Goal: Information Seeking & Learning: Learn about a topic

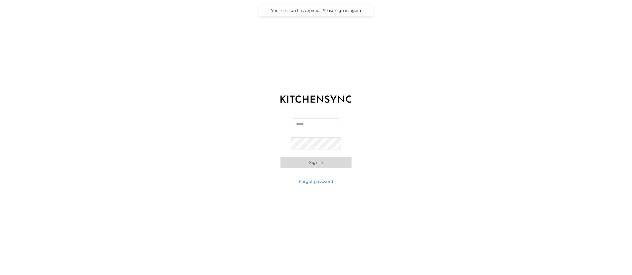
click at [316, 125] on input "Email" at bounding box center [316, 124] width 46 height 12
type input "**********"
click at [332, 165] on button "Sign in" at bounding box center [316, 162] width 71 height 11
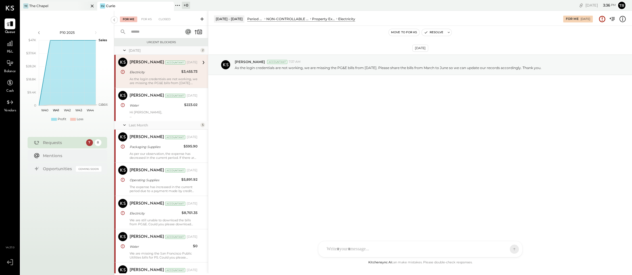
click at [48, 7] on div "The Chapel" at bounding box center [38, 5] width 19 height 5
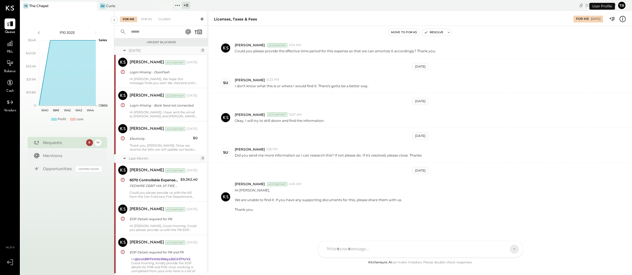
scroll to position [193, 0]
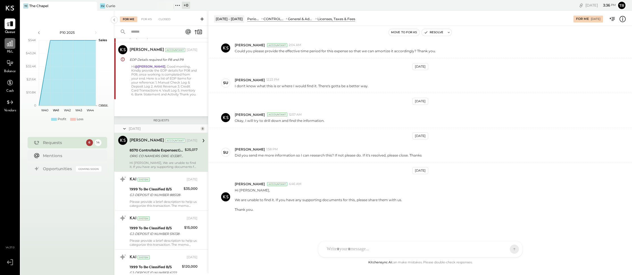
click at [14, 45] on div at bounding box center [10, 43] width 11 height 11
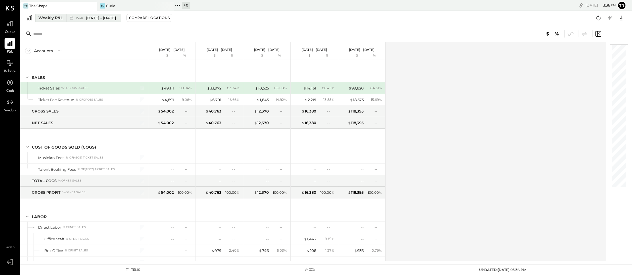
click at [55, 16] on div "Weekly P&L" at bounding box center [50, 18] width 24 height 6
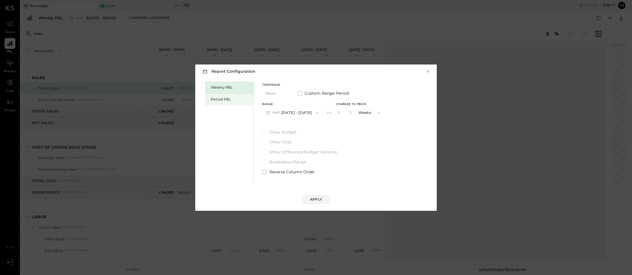
click at [217, 99] on div "Period P&L" at bounding box center [231, 99] width 40 height 5
click at [302, 93] on span at bounding box center [300, 93] width 5 height 5
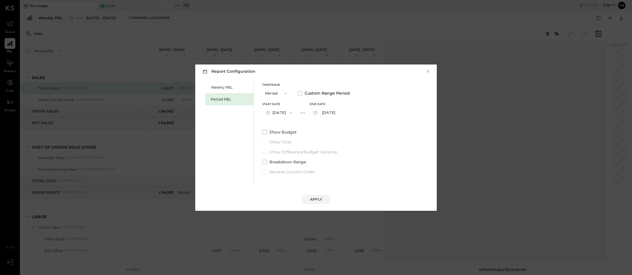
click at [278, 113] on button "[DATE]" at bounding box center [279, 112] width 34 height 11
click at [276, 151] on span "[DATE]" at bounding box center [275, 151] width 12 height 5
click at [337, 113] on button "[DATE]" at bounding box center [327, 112] width 34 height 11
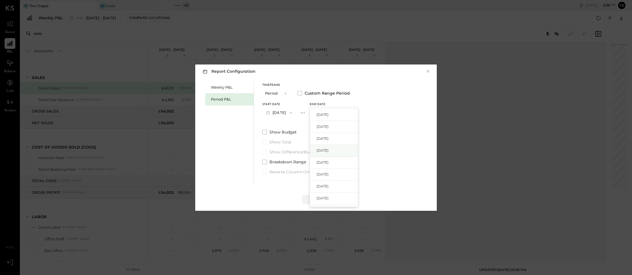
click at [329, 150] on span "[DATE]" at bounding box center [323, 150] width 12 height 5
click at [314, 198] on div "Apply" at bounding box center [316, 199] width 12 height 5
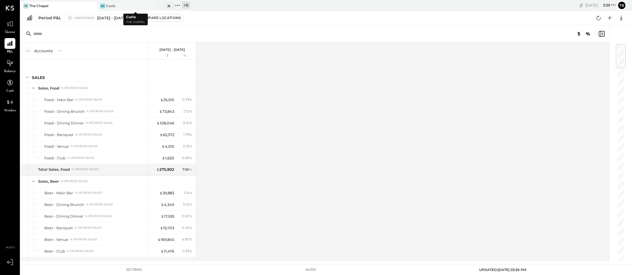
click at [117, 7] on div "Cu Curio" at bounding box center [131, 5] width 68 height 5
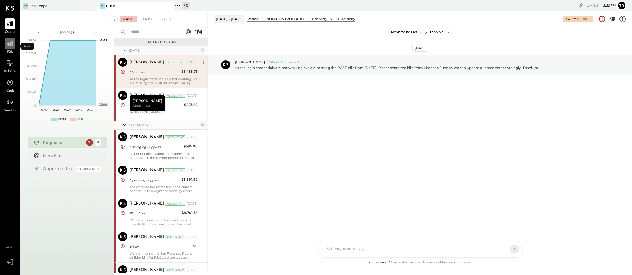
click at [10, 48] on div at bounding box center [10, 43] width 11 height 11
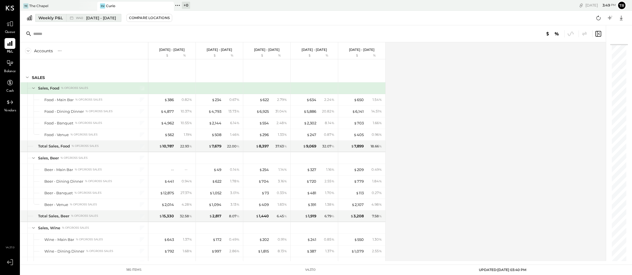
click at [45, 17] on div "Weekly P&L" at bounding box center [50, 18] width 24 height 6
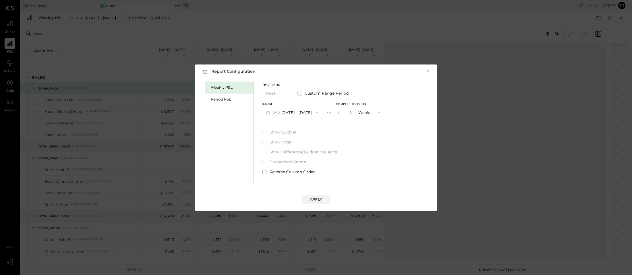
click at [301, 92] on span at bounding box center [300, 93] width 5 height 5
click at [284, 111] on button "[DATE]" at bounding box center [279, 112] width 34 height 11
click at [227, 99] on div "Period P&L" at bounding box center [231, 99] width 40 height 5
click at [286, 93] on icon "button" at bounding box center [285, 93] width 5 height 5
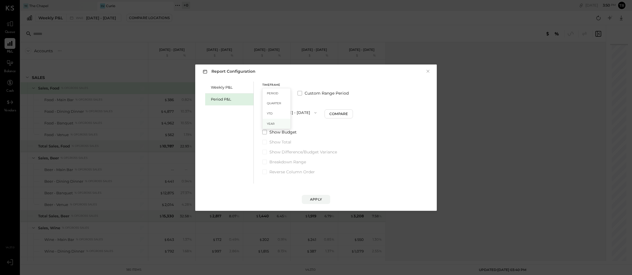
click at [271, 124] on span "Year" at bounding box center [271, 124] width 8 height 4
click at [275, 113] on span "2025" at bounding box center [277, 113] width 9 height 5
click at [274, 126] on span "2024" at bounding box center [269, 125] width 9 height 5
click at [350, 114] on div "Compare" at bounding box center [340, 113] width 18 height 5
click at [332, 112] on icon at bounding box center [330, 113] width 6 height 6
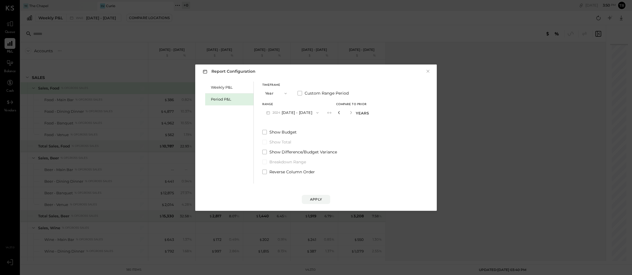
drag, startPoint x: 354, startPoint y: 113, endPoint x: 344, endPoint y: 112, distance: 9.1
click at [344, 112] on div "*" at bounding box center [345, 112] width 18 height 11
type input "*"
drag, startPoint x: 379, startPoint y: 144, endPoint x: 364, endPoint y: 125, distance: 24.1
click at [379, 144] on div "Weekly P&L Period P&L Timeframe Year Custom Range Period Range [DATE] - [DATE] …" at bounding box center [316, 131] width 230 height 103
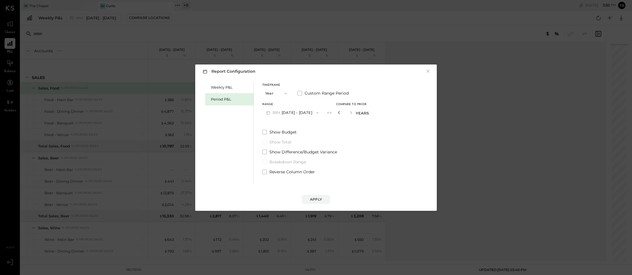
click at [340, 113] on icon "button" at bounding box center [338, 112] width 1 height 3
click at [313, 200] on div "Apply" at bounding box center [316, 199] width 12 height 5
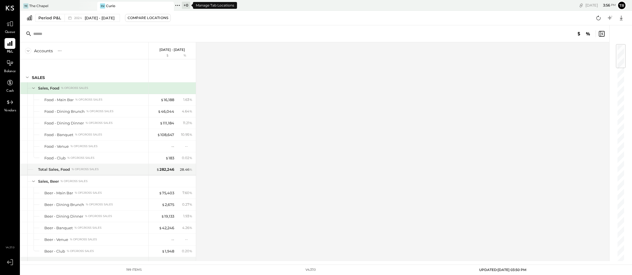
click at [178, 5] on icon at bounding box center [177, 5] width 7 height 7
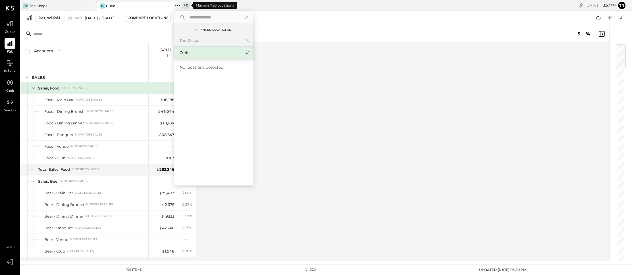
click at [178, 5] on icon at bounding box center [177, 5] width 7 height 7
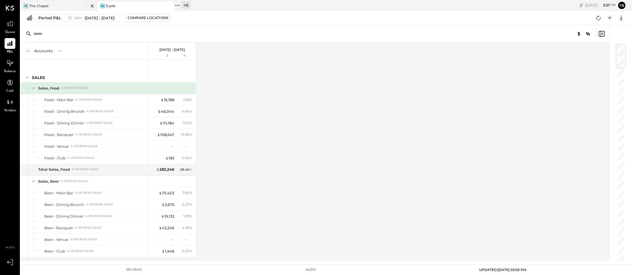
click at [47, 4] on div "The Chapel" at bounding box center [38, 5] width 19 height 5
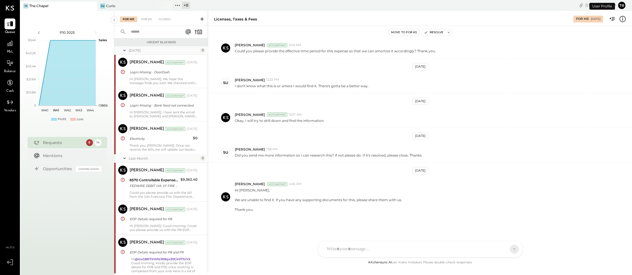
scroll to position [193, 0]
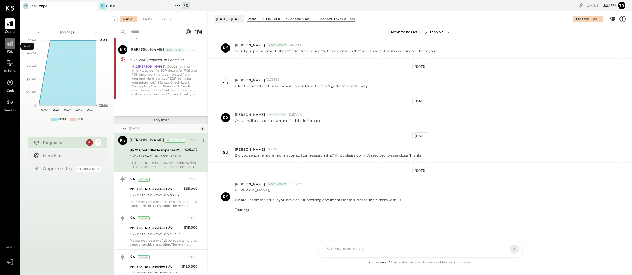
click at [10, 45] on icon at bounding box center [9, 43] width 7 height 7
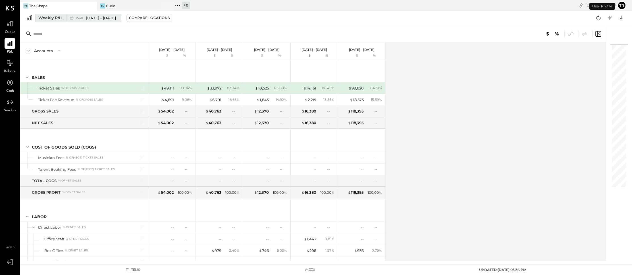
click at [60, 18] on div "Weekly P&L" at bounding box center [50, 18] width 24 height 6
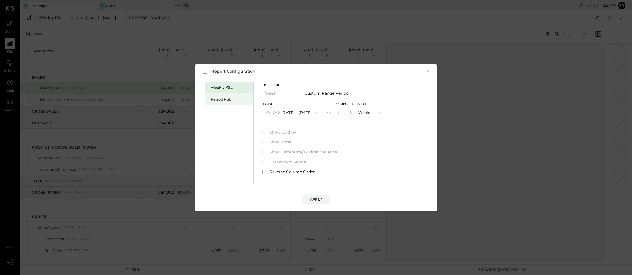
click at [226, 97] on div "Period P&L" at bounding box center [231, 99] width 40 height 5
click at [232, 101] on div "Period P&L" at bounding box center [231, 99] width 40 height 5
click at [302, 92] on label "Custom Range Period" at bounding box center [323, 93] width 51 height 6
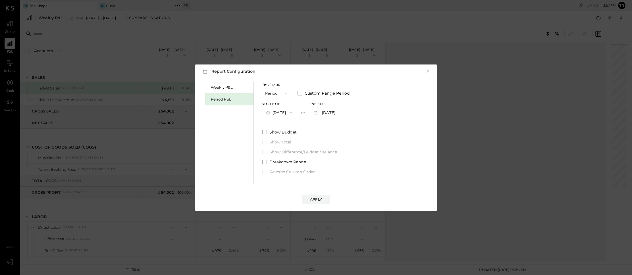
click at [281, 113] on button "[DATE]" at bounding box center [279, 112] width 34 height 11
click at [281, 137] on span "[DATE]" at bounding box center [275, 136] width 12 height 5
click at [334, 111] on button "[DATE]" at bounding box center [327, 112] width 34 height 11
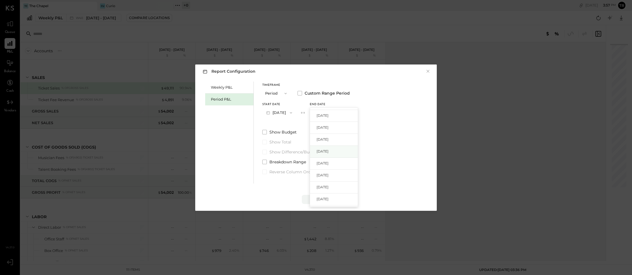
click at [329, 151] on span "[DATE]" at bounding box center [323, 151] width 12 height 5
click at [318, 200] on div "Apply" at bounding box center [316, 199] width 12 height 5
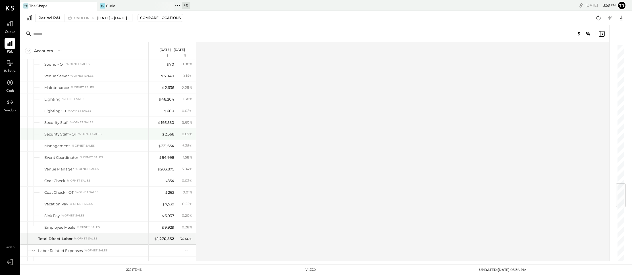
scroll to position [1150, 0]
